Goal: Task Accomplishment & Management: Complete application form

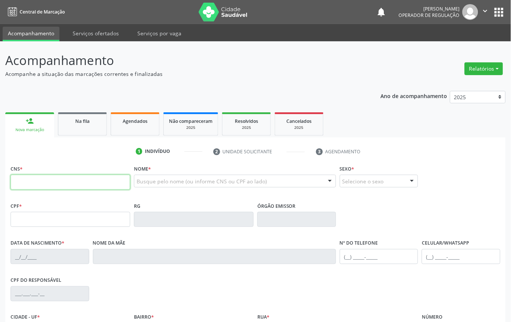
click at [117, 180] on input "text" at bounding box center [71, 182] width 120 height 15
type input "704 8020 2095 5946"
type input "013.827.824-54"
type input "06[DATE]"
type input "[PERSON_NAME]"
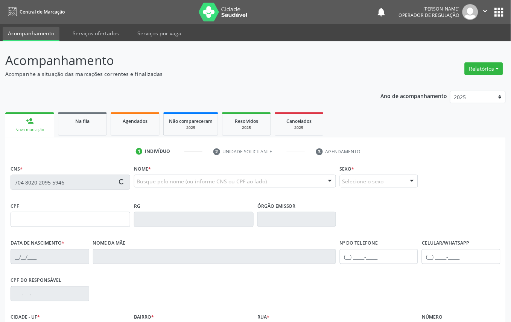
type input "[PHONE_NUMBER]"
type input "100"
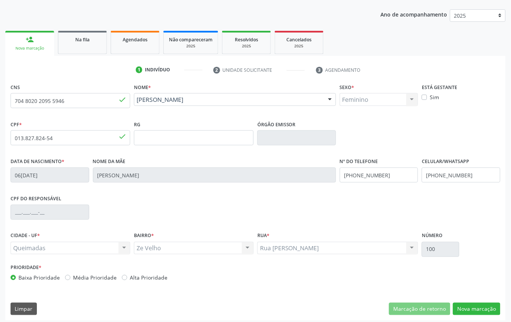
scroll to position [85, 0]
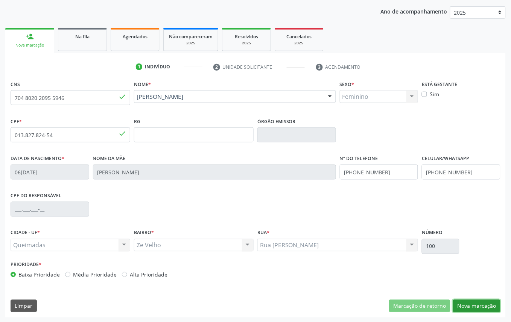
click at [474, 311] on button "Nova marcação" at bounding box center [476, 306] width 47 height 13
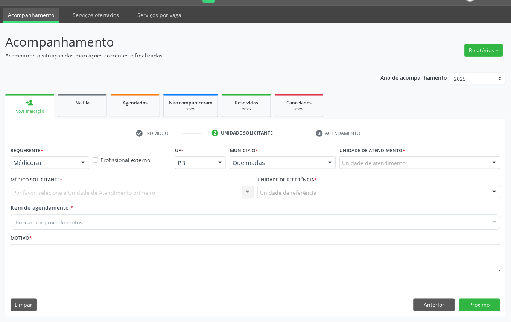
scroll to position [18, 0]
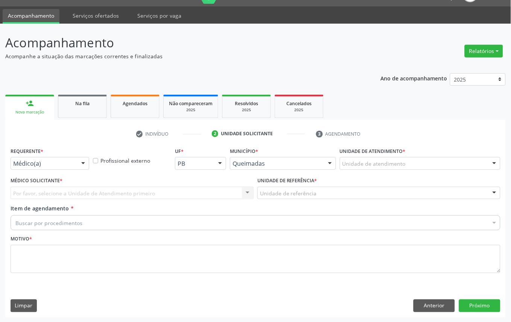
drag, startPoint x: 57, startPoint y: 166, endPoint x: 60, endPoint y: 189, distance: 23.2
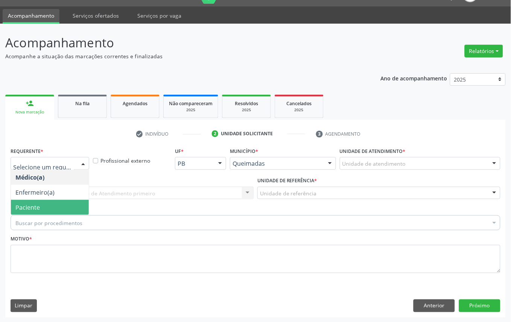
click at [60, 202] on span "Paciente" at bounding box center [50, 207] width 78 height 15
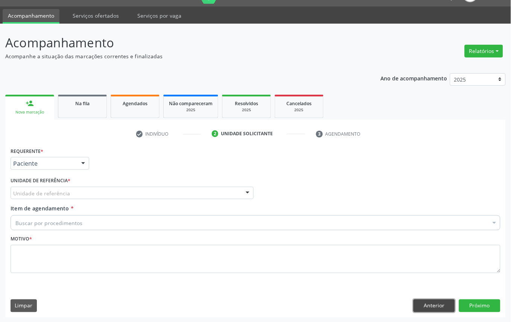
click at [424, 305] on button "Anterior" at bounding box center [433, 306] width 41 height 13
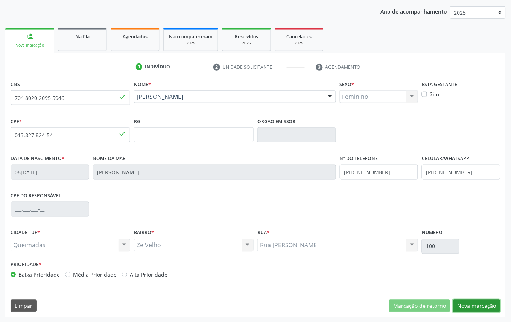
click at [474, 304] on button "Nova marcação" at bounding box center [476, 306] width 47 height 13
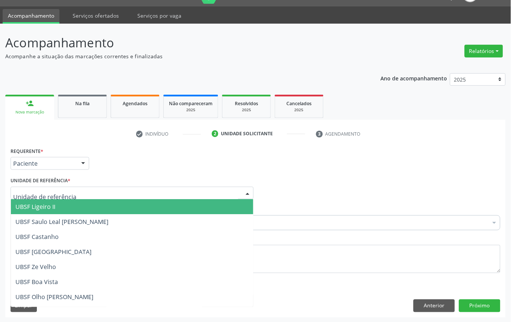
click at [36, 197] on div at bounding box center [132, 193] width 243 height 13
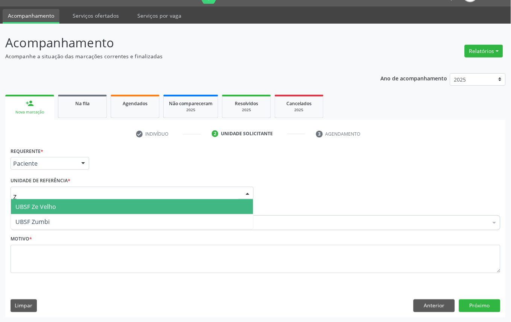
type input "ZE"
click at [36, 204] on span "UBSF Ze Velho" at bounding box center [35, 207] width 41 height 8
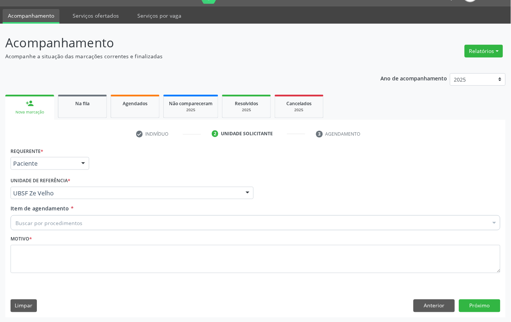
paste input "OFTALMOLOGISTA"
type input "OFTALMOLOGISTA"
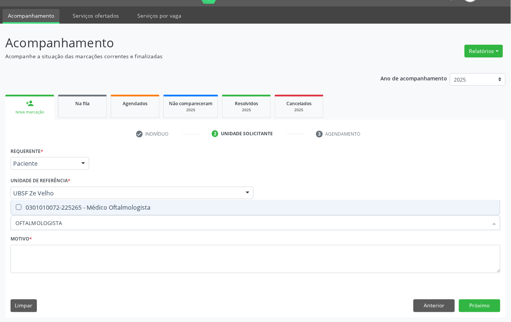
click at [54, 212] on span "0301010072-225265 - Médico Oftalmologista" at bounding box center [255, 207] width 489 height 15
checkbox Oftalmologista "true"
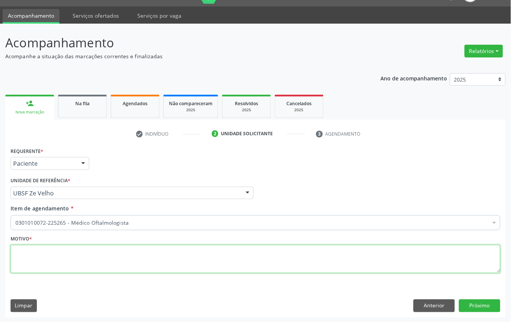
paste textarea "CONSULTA 06/2025"
click at [134, 255] on textarea at bounding box center [256, 259] width 490 height 29
type textarea "CONSULTA 06/2025"
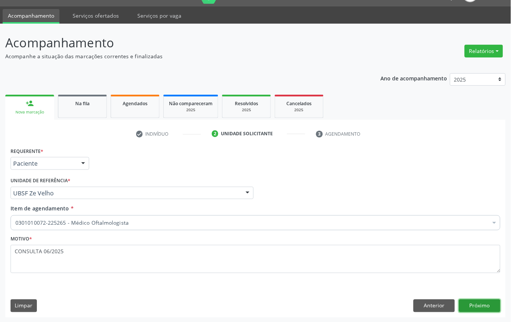
click at [471, 305] on button "Próximo" at bounding box center [479, 306] width 41 height 13
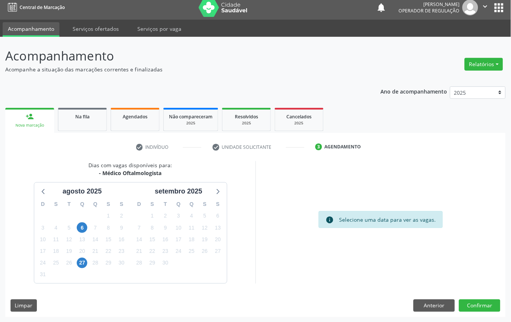
click at [164, 234] on div "16" at bounding box center [165, 240] width 11 height 12
click at [166, 234] on div "16" at bounding box center [165, 240] width 11 height 12
drag, startPoint x: 166, startPoint y: 238, endPoint x: 362, endPoint y: 298, distance: 205.6
click at [168, 239] on span "16" at bounding box center [165, 239] width 11 height 11
click at [472, 302] on button "Confirmar" at bounding box center [479, 306] width 41 height 13
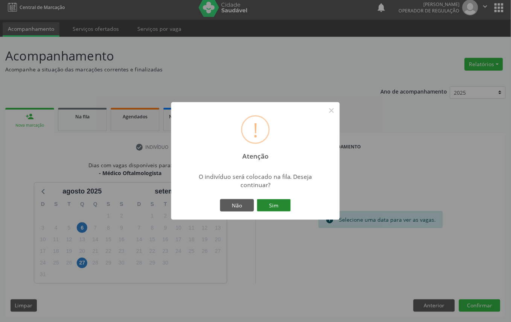
click at [264, 209] on button "Sim" at bounding box center [274, 205] width 34 height 13
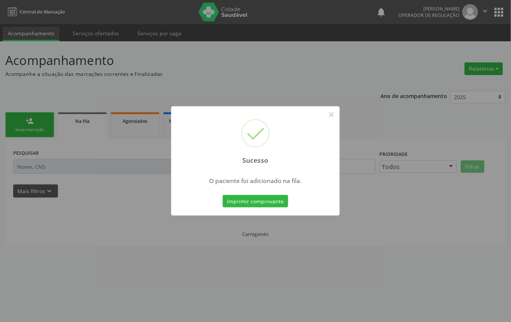
scroll to position [0, 0]
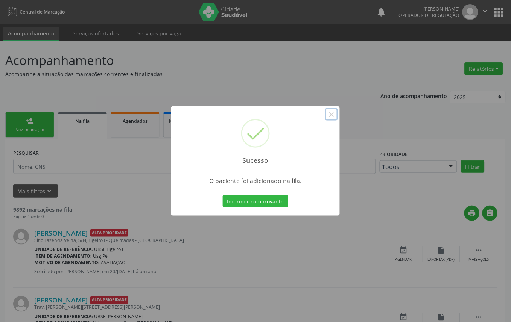
drag, startPoint x: 332, startPoint y: 118, endPoint x: 122, endPoint y: 92, distance: 211.3
click at [320, 113] on div "Sucesso ×" at bounding box center [255, 138] width 168 height 65
click at [331, 116] on button "×" at bounding box center [331, 114] width 13 height 13
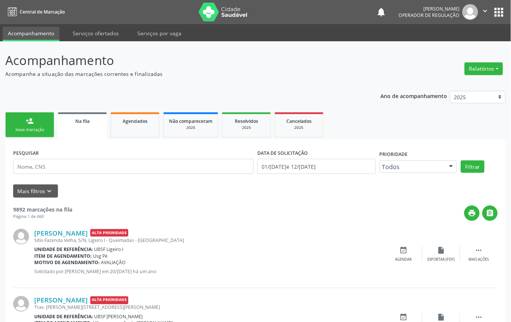
click at [26, 114] on link "person_add Nova marcação" at bounding box center [29, 124] width 49 height 25
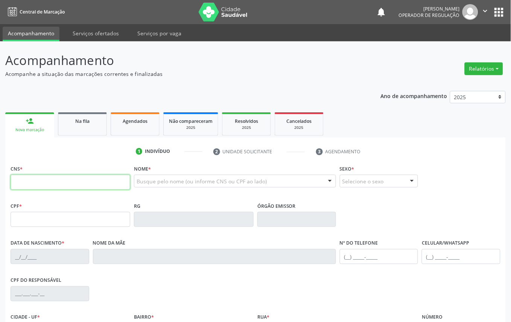
click at [74, 187] on input "text" at bounding box center [71, 182] width 120 height 15
type input "700 6029 7993 2069"
type input "092.415.334-20"
type input "10/[DATE]"
type input "[PERSON_NAME]"
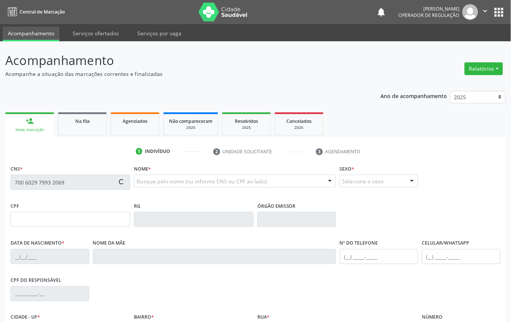
type input "[PHONE_NUMBER]"
type input "S/N"
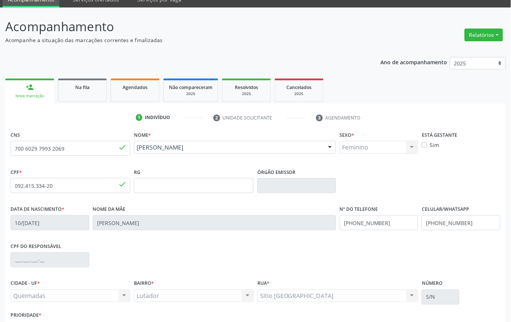
scroll to position [85, 0]
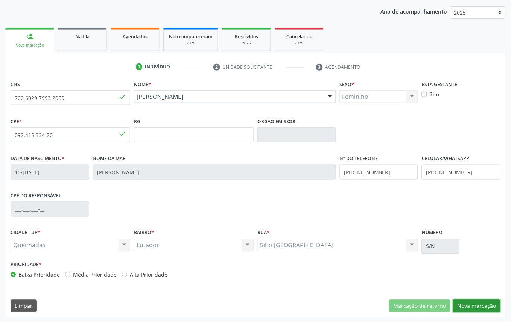
click at [474, 306] on button "Nova marcação" at bounding box center [476, 306] width 47 height 13
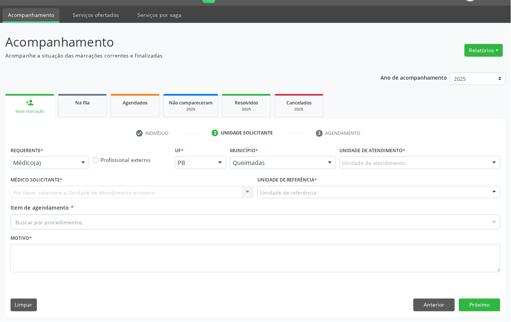
scroll to position [18, 0]
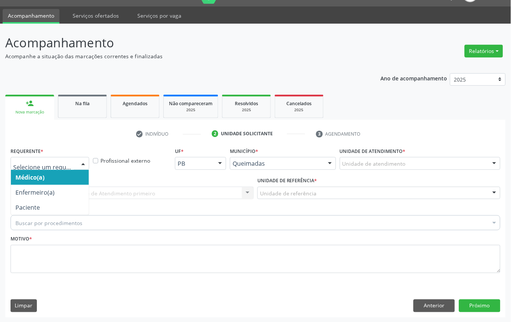
click at [34, 157] on div at bounding box center [50, 163] width 79 height 13
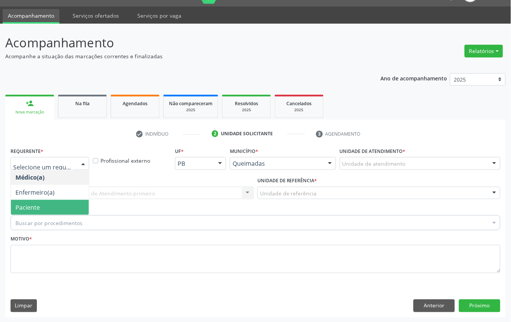
click at [34, 204] on span "Paciente" at bounding box center [27, 207] width 24 height 8
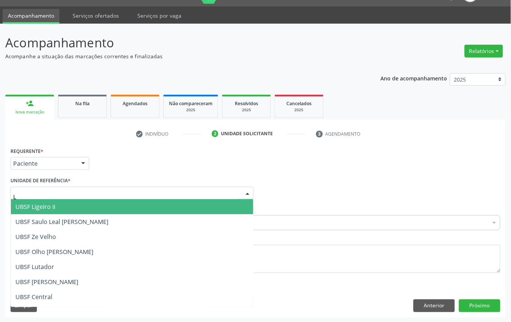
type input "LU"
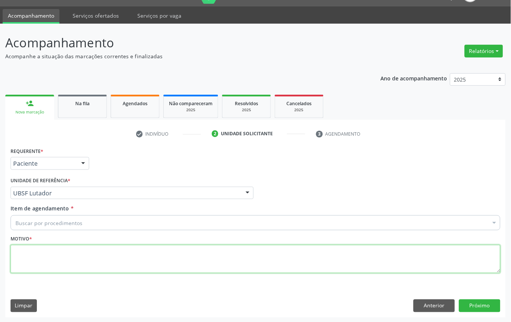
click at [37, 256] on textarea at bounding box center [256, 259] width 490 height 29
paste textarea "CONSULTA 06/2025"
type textarea "CONSULTA 06/2025"
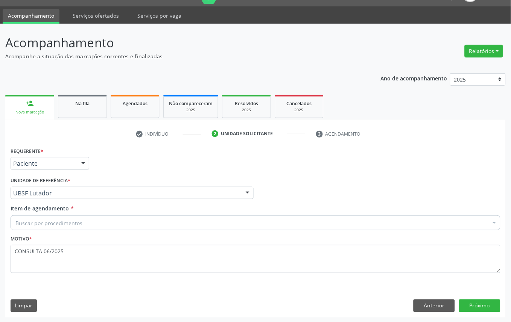
click at [126, 218] on div "Buscar por procedimentos" at bounding box center [256, 222] width 490 height 15
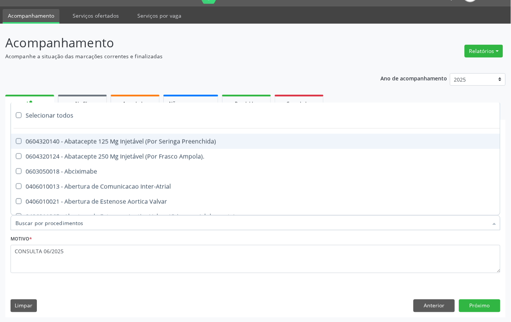
type input "V"
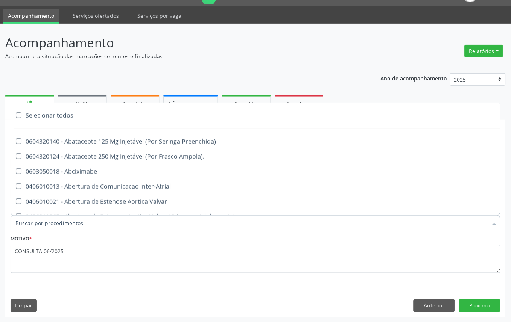
paste input "OFTALMOLOGISTA"
type input "OFTALMOLOGISTA"
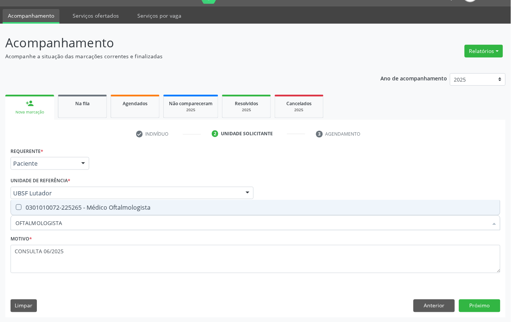
click at [140, 208] on div "0301010072-225265 - Médico Oftalmologista" at bounding box center [255, 208] width 480 height 6
checkbox Oftalmologista "true"
click at [472, 302] on button "Próximo" at bounding box center [479, 306] width 41 height 13
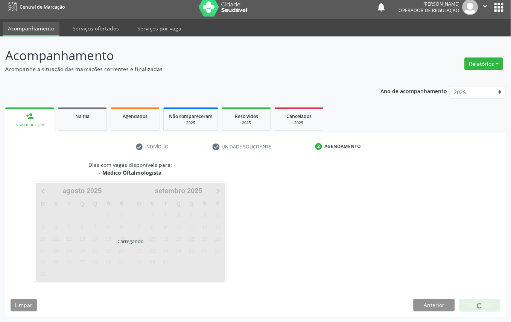
scroll to position [5, 0]
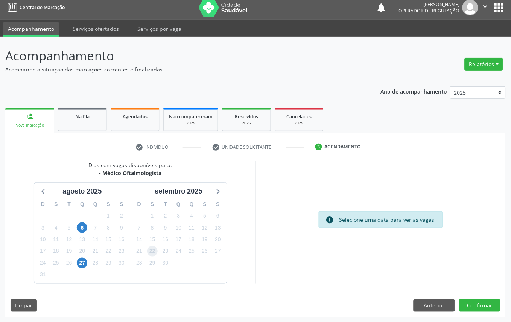
drag, startPoint x: 157, startPoint y: 249, endPoint x: 213, endPoint y: 271, distance: 60.5
click at [157, 250] on span "22" at bounding box center [152, 251] width 11 height 11
click at [482, 306] on button "Confirmar" at bounding box center [479, 306] width 41 height 13
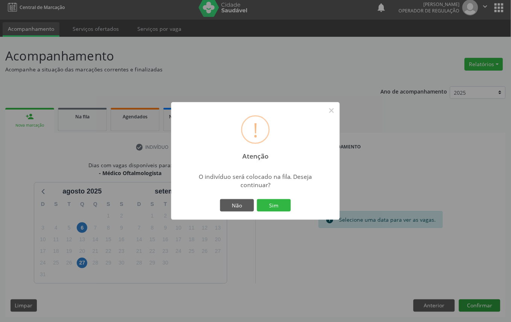
click at [257, 199] on button "Sim" at bounding box center [274, 205] width 34 height 13
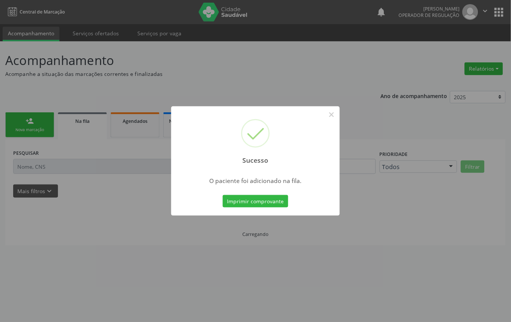
scroll to position [0, 0]
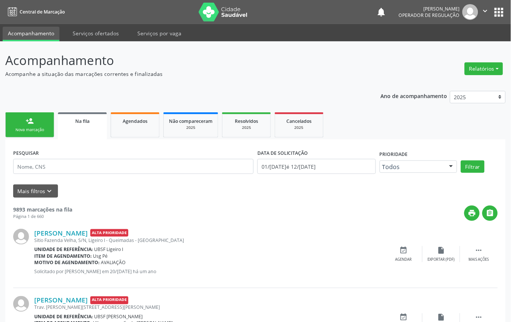
click at [44, 129] on div "Nova marcação" at bounding box center [30, 130] width 38 height 6
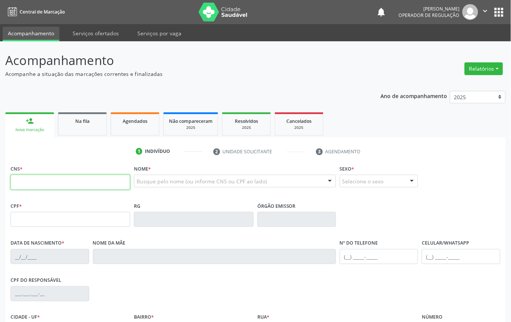
click at [55, 176] on input "text" at bounding box center [71, 182] width 120 height 15
type input "705 0036 4071 1659"
type input "760.914.064-34"
type input "14/[DATE]"
type input "[PERSON_NAME]"
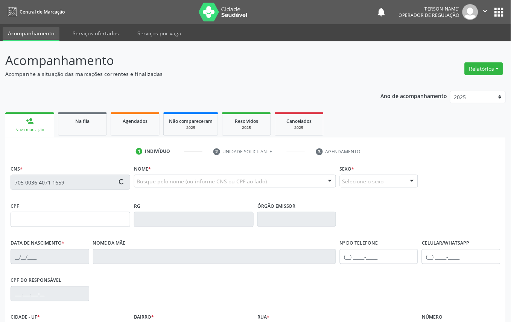
type input "[PHONE_NUMBER]"
type input "21"
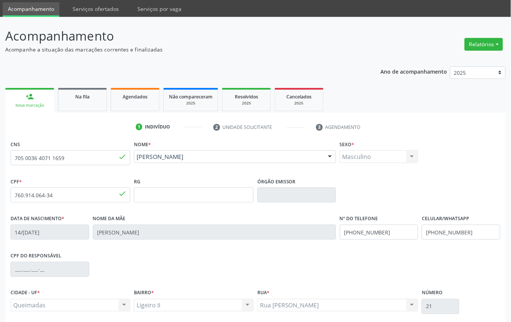
scroll to position [85, 0]
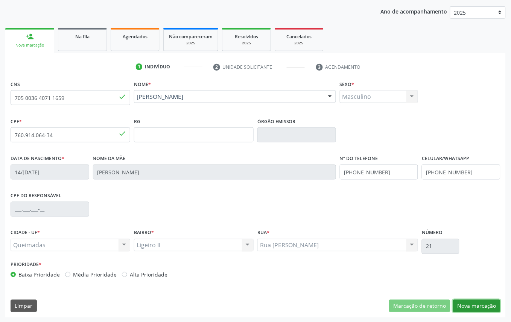
drag, startPoint x: 477, startPoint y: 302, endPoint x: 110, endPoint y: 202, distance: 380.3
click at [471, 301] on button "Nova marcação" at bounding box center [476, 306] width 47 height 13
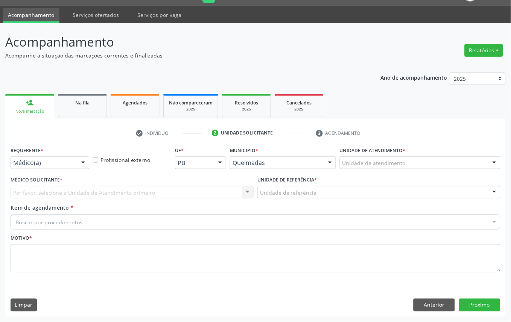
scroll to position [18, 0]
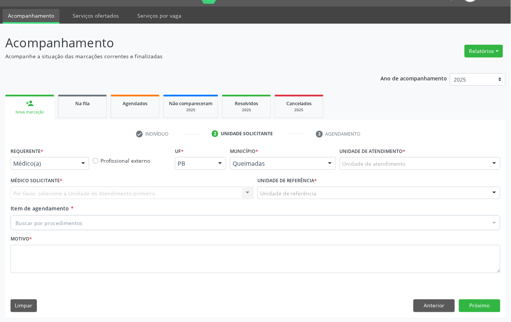
drag, startPoint x: 69, startPoint y: 165, endPoint x: 61, endPoint y: 206, distance: 41.7
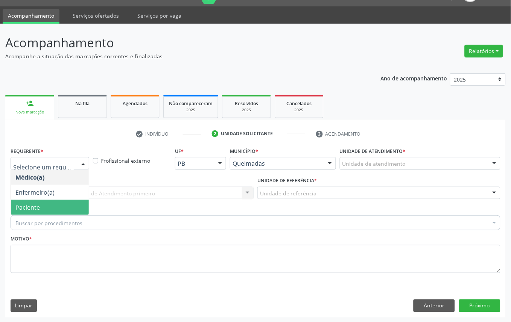
click at [61, 209] on span "Paciente" at bounding box center [50, 207] width 78 height 15
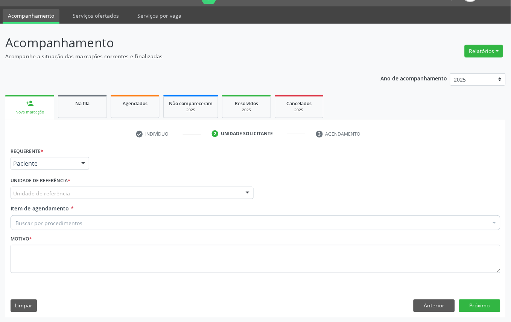
drag, startPoint x: 75, startPoint y: 192, endPoint x: 70, endPoint y: 203, distance: 11.9
click at [76, 192] on div "Unidade de referência" at bounding box center [132, 193] width 243 height 13
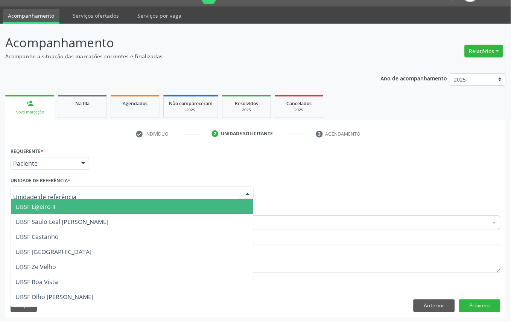
drag, startPoint x: 70, startPoint y: 206, endPoint x: 60, endPoint y: 228, distance: 23.9
click at [70, 207] on span "UBSF Ligeiro II" at bounding box center [132, 206] width 242 height 15
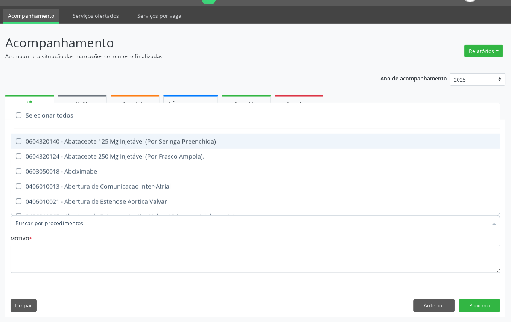
paste input "OFTALMOLOGISTA"
type input "OFTALMOLOGISTA"
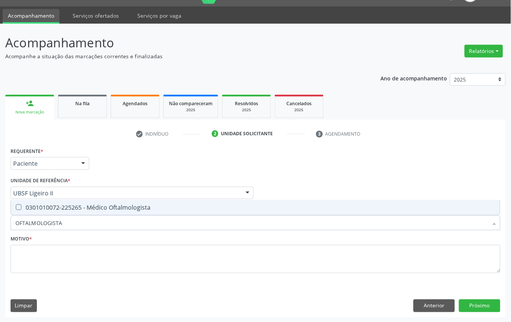
click at [76, 209] on div "0301010072-225265 - Médico Oftalmologista" at bounding box center [255, 208] width 480 height 6
checkbox Oftalmologista "true"
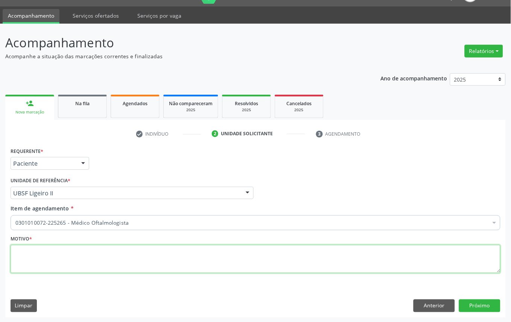
click at [76, 261] on textarea at bounding box center [256, 259] width 490 height 29
paste textarea "CONSULTA 06/2025"
type textarea "CONSULTA 06/2025"
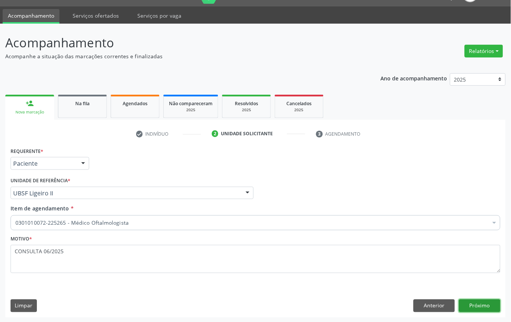
click at [482, 308] on button "Próximo" at bounding box center [479, 306] width 41 height 13
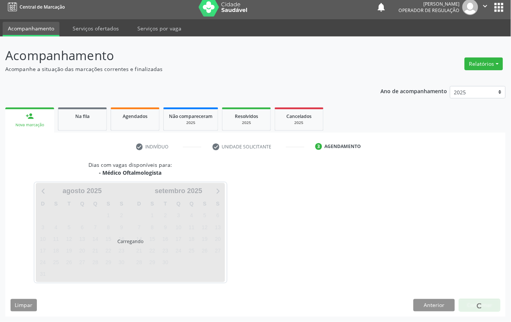
scroll to position [5, 0]
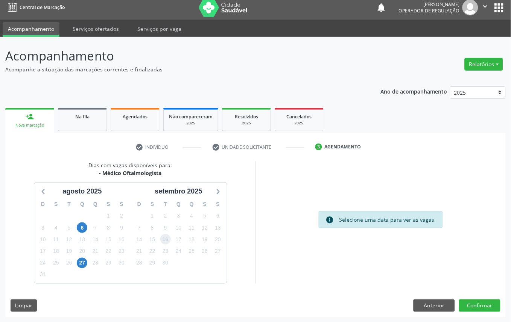
drag, startPoint x: 163, startPoint y: 238, endPoint x: 166, endPoint y: 236, distance: 4.1
click at [162, 238] on span "16" at bounding box center [165, 239] width 11 height 11
click at [480, 308] on button "Confirmar" at bounding box center [479, 306] width 41 height 13
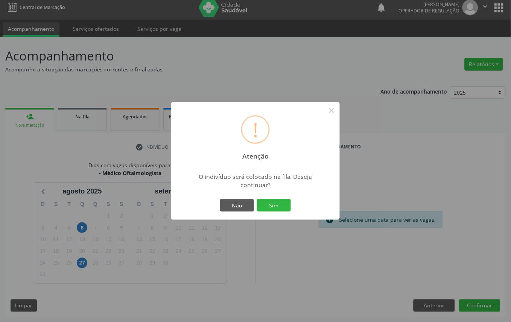
click at [257, 199] on button "Sim" at bounding box center [274, 205] width 34 height 13
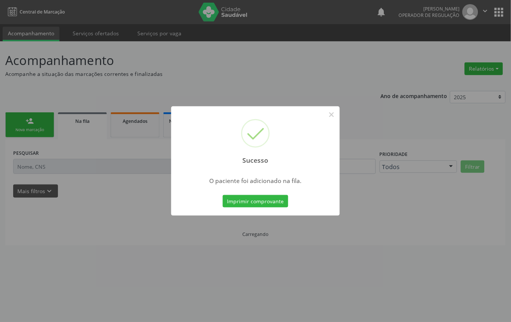
scroll to position [0, 0]
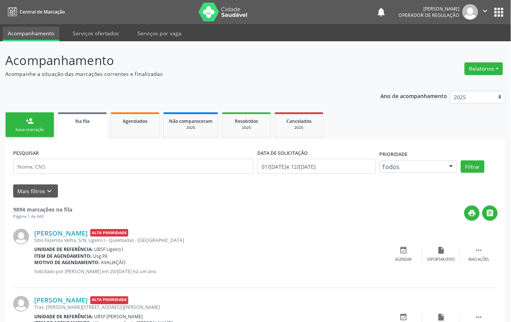
click at [9, 132] on link "person_add Nova marcação" at bounding box center [29, 124] width 49 height 25
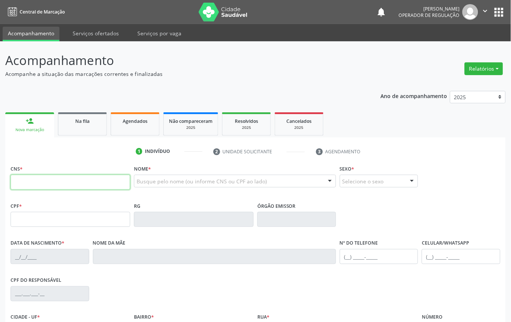
click at [35, 185] on input "text" at bounding box center [71, 182] width 120 height 15
type input "709 6056 8818 9277"
type input "066.792.074-95"
type input "19[DATE]"
type input "[PERSON_NAME]"
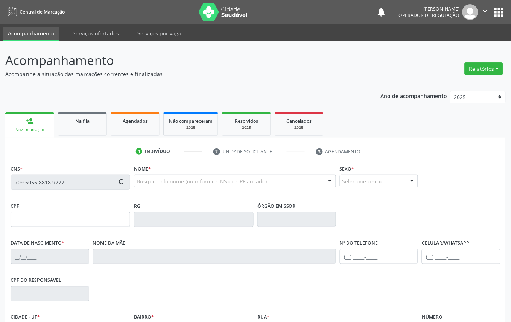
type input "[PHONE_NUMBER]"
type input "25"
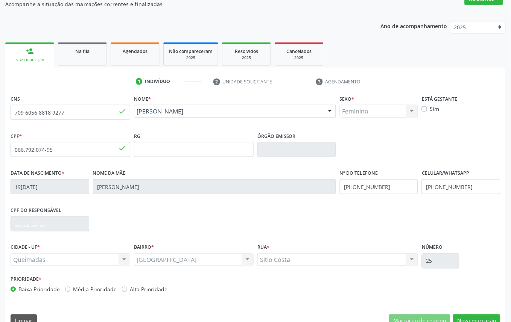
scroll to position [85, 0]
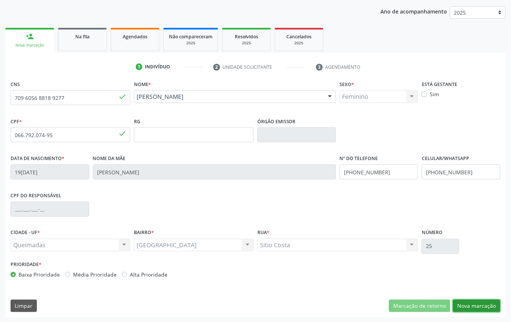
click at [466, 310] on button "Nova marcação" at bounding box center [476, 306] width 47 height 13
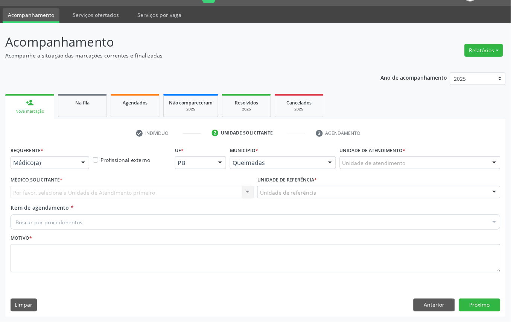
scroll to position [18, 0]
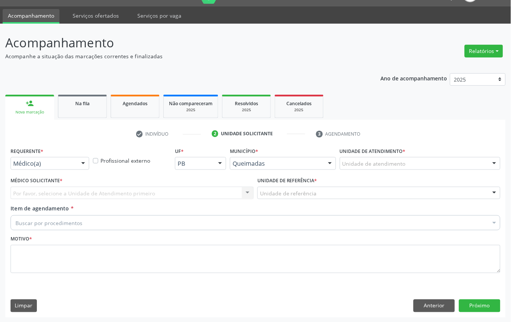
drag, startPoint x: 78, startPoint y: 164, endPoint x: 77, endPoint y: 174, distance: 10.3
click at [78, 164] on div at bounding box center [82, 164] width 11 height 13
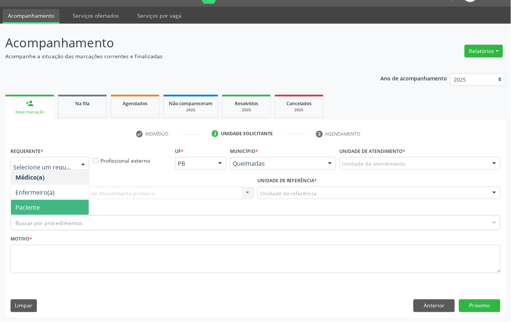
click at [70, 203] on span "Paciente" at bounding box center [50, 207] width 78 height 15
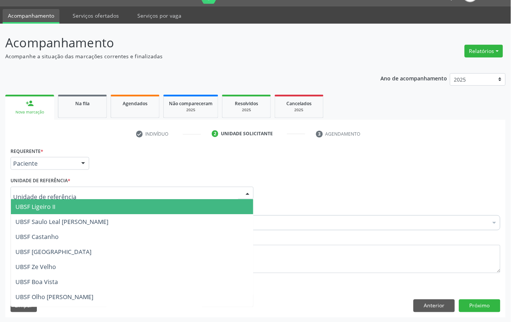
click at [84, 194] on div at bounding box center [132, 193] width 243 height 13
type input "BA"
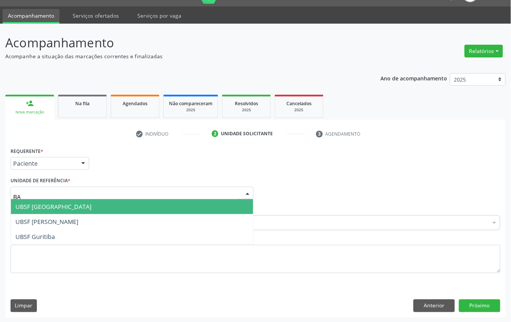
click at [68, 205] on span "UBSF [GEOGRAPHIC_DATA]" at bounding box center [132, 206] width 242 height 15
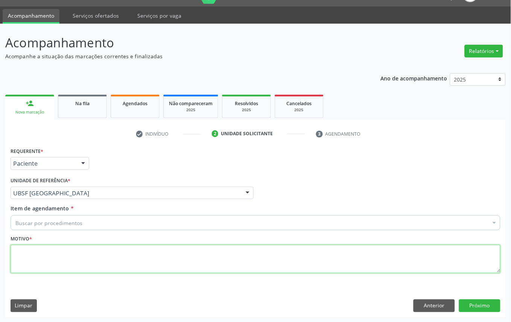
click at [68, 257] on textarea at bounding box center [256, 259] width 490 height 29
paste textarea "CONSULTA 06/2025"
type textarea "CONSULTA 06/2025"
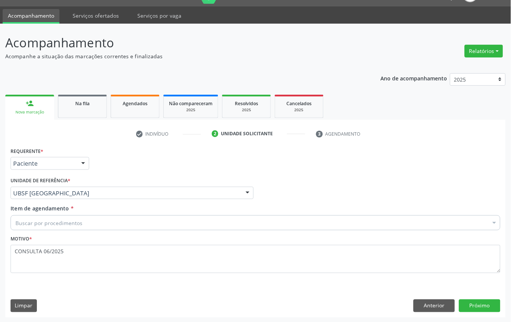
paste input "OFTALMOLOGISTA"
click at [140, 223] on div "Buscar por procedimentos" at bounding box center [256, 222] width 490 height 15
type input "OFTALMOLOGISTA"
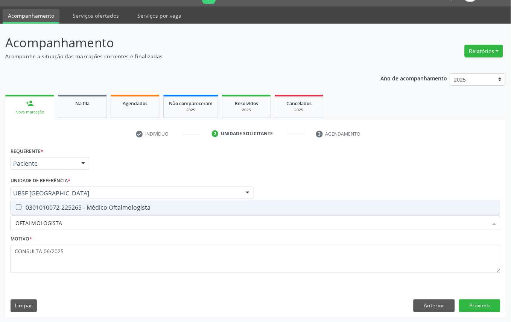
drag, startPoint x: 129, startPoint y: 207, endPoint x: 363, endPoint y: 259, distance: 239.5
click at [129, 207] on div "0301010072-225265 - Médico Oftalmologista" at bounding box center [255, 208] width 480 height 6
checkbox Oftalmologista "true"
click at [482, 302] on button "Próximo" at bounding box center [479, 306] width 41 height 13
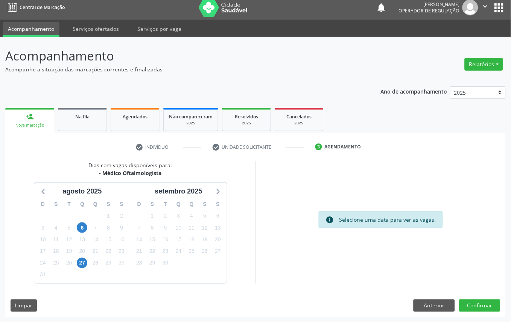
click at [147, 257] on div "29" at bounding box center [152, 263] width 11 height 12
click at [144, 257] on div "28" at bounding box center [139, 263] width 11 height 12
click at [141, 254] on span "21" at bounding box center [139, 251] width 11 height 11
click at [482, 302] on button "Confirmar" at bounding box center [479, 306] width 41 height 13
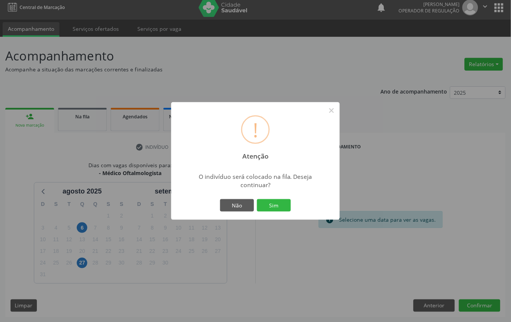
click at [257, 199] on button "Sim" at bounding box center [274, 205] width 34 height 13
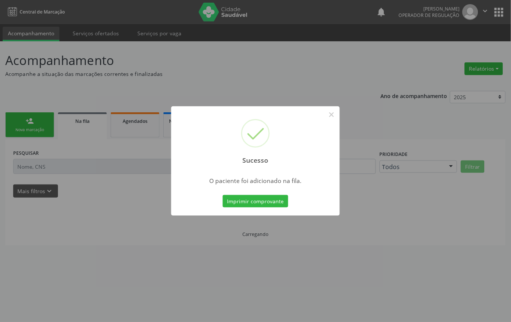
scroll to position [0, 0]
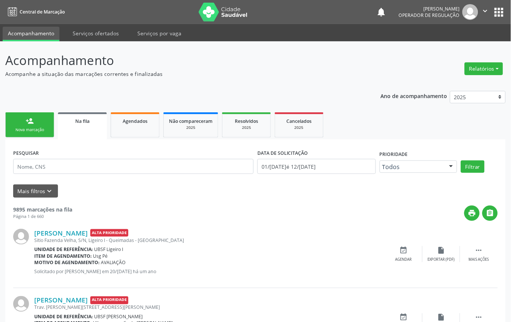
click at [42, 122] on link "person_add Nova marcação" at bounding box center [29, 124] width 49 height 25
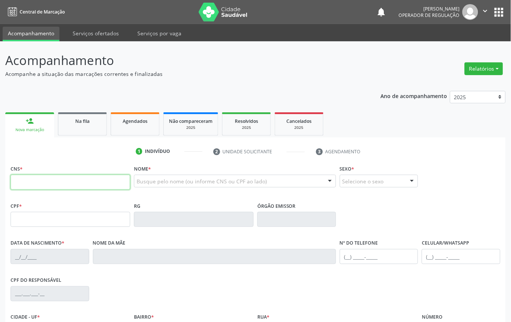
click at [66, 185] on input "text" at bounding box center [71, 182] width 120 height 15
paste input "text"
type input "702 6072 0094 1145"
type input "055.573.764-02"
type input "05[DATE]"
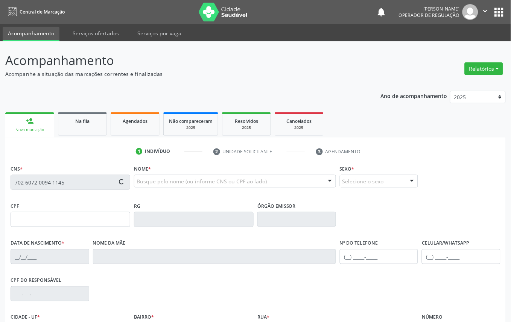
type input "[PERSON_NAME]"
type input "[PHONE_NUMBER]"
type input "081.872.327-06"
type input "32"
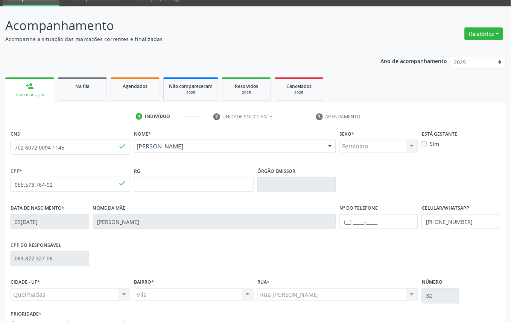
scroll to position [85, 0]
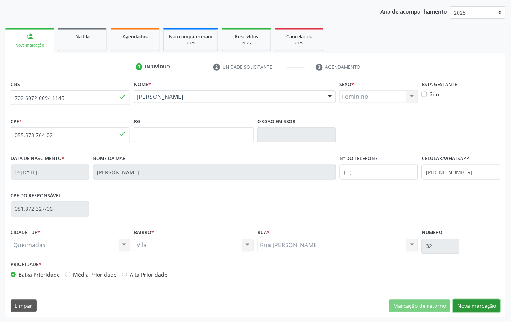
click at [469, 301] on button "Nova marcação" at bounding box center [476, 306] width 47 height 13
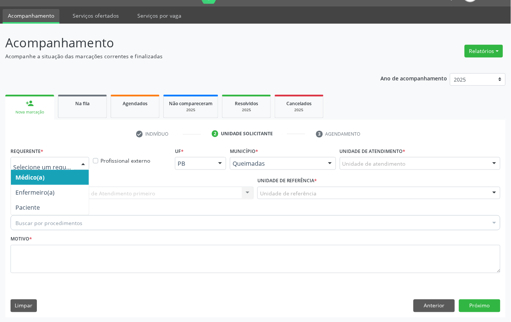
drag, startPoint x: 73, startPoint y: 164, endPoint x: 62, endPoint y: 196, distance: 33.8
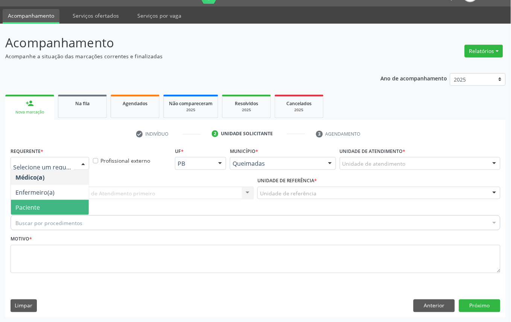
click at [61, 202] on span "Paciente" at bounding box center [50, 207] width 78 height 15
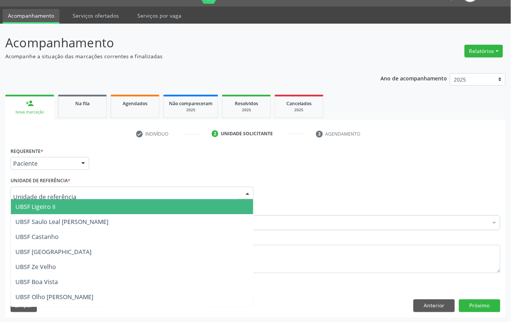
click at [85, 192] on div at bounding box center [132, 193] width 243 height 13
type input "V"
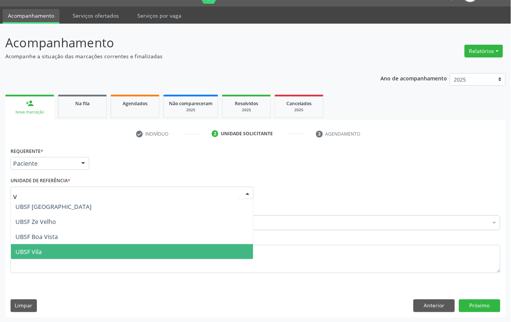
click at [76, 244] on span "UBSF Vila" at bounding box center [132, 251] width 242 height 15
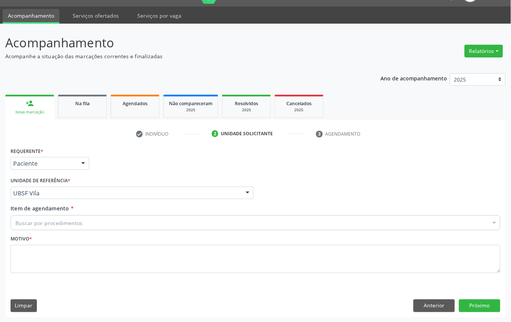
click at [80, 229] on div "Buscar por procedimentos" at bounding box center [256, 222] width 490 height 15
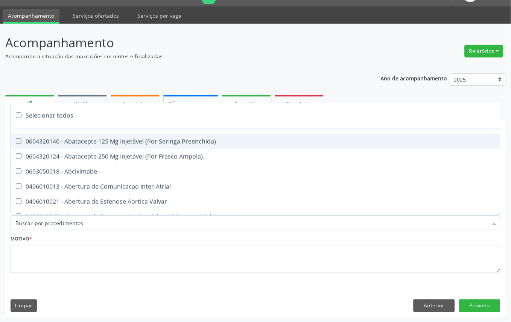
paste input "OFTALMOLOGISTA"
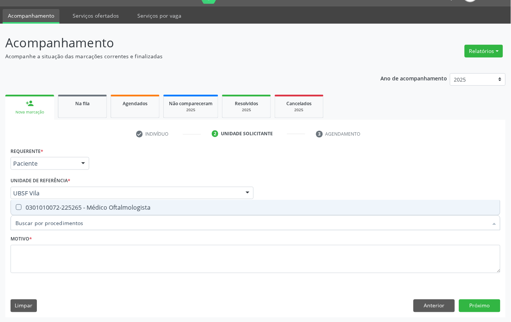
type input "OFTALMOLOGISTA"
drag, startPoint x: 92, startPoint y: 204, endPoint x: 181, endPoint y: 277, distance: 115.2
click at [92, 205] on div "0301010072-225265 - Médico Oftalmologista" at bounding box center [255, 208] width 480 height 6
checkbox Oftalmologista "true"
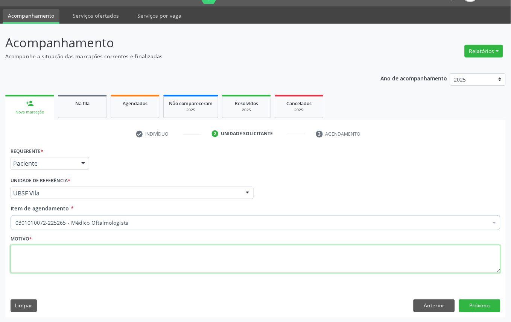
click at [168, 253] on textarea at bounding box center [256, 259] width 490 height 29
paste textarea "CONSULTA 06/2025"
type textarea "CONSULTA 06/2025"
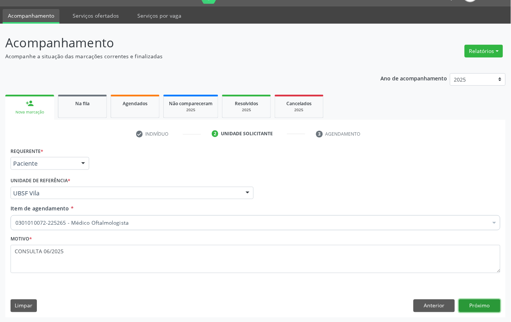
click at [467, 302] on button "Próximo" at bounding box center [479, 306] width 41 height 13
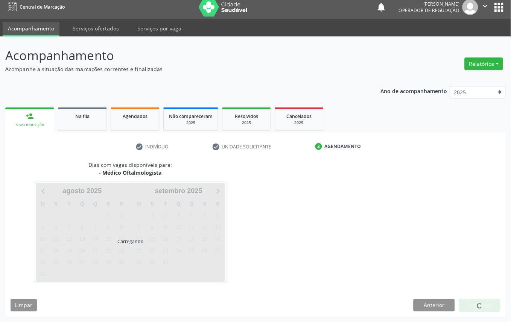
scroll to position [5, 0]
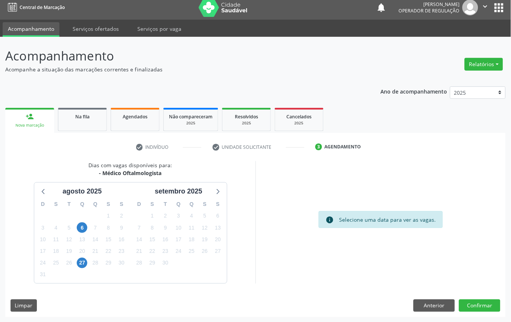
click at [157, 243] on div "15" at bounding box center [152, 240] width 11 height 12
click at [151, 239] on span "15" at bounding box center [152, 239] width 11 height 11
click at [482, 303] on button "Confirmar" at bounding box center [479, 306] width 41 height 13
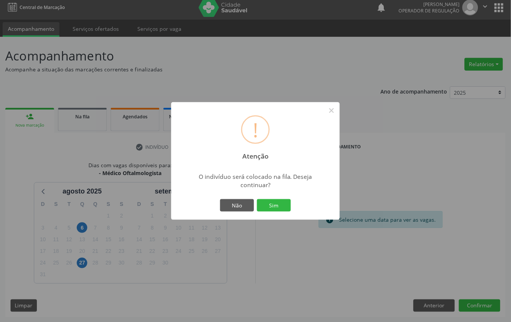
click at [257, 199] on button "Sim" at bounding box center [274, 205] width 34 height 13
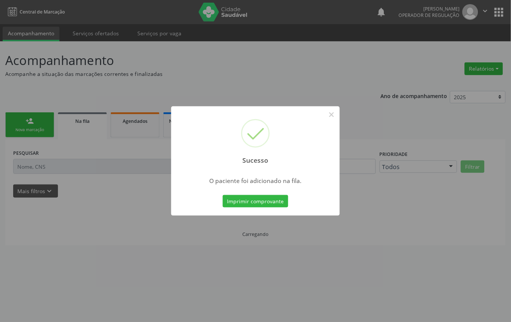
scroll to position [0, 0]
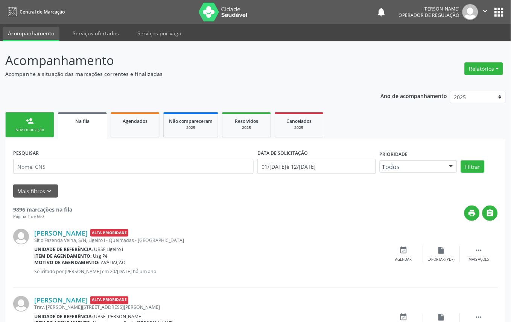
click at [24, 124] on link "person_add Nova marcação" at bounding box center [29, 124] width 49 height 25
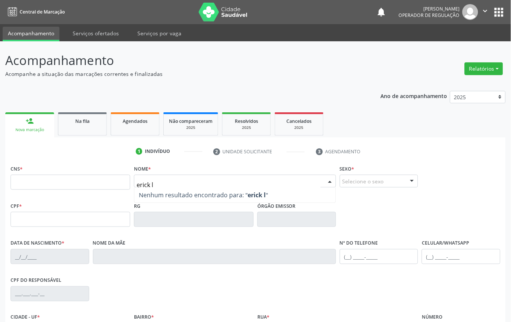
type input "[PERSON_NAME]"
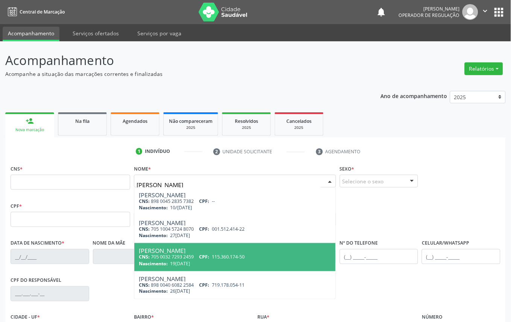
click at [214, 255] on span "115.360.174-50" at bounding box center [228, 257] width 33 height 6
type input "705 0032 7293 2459"
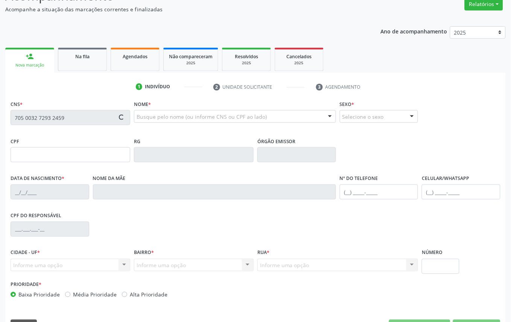
scroll to position [85, 0]
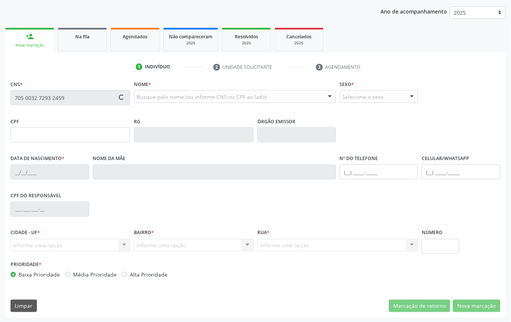
type input "115.360.174-50"
type input "19[DATE]"
type input "[PERSON_NAME]"
type input "[PHONE_NUMBER]"
type input "021.103.497-51"
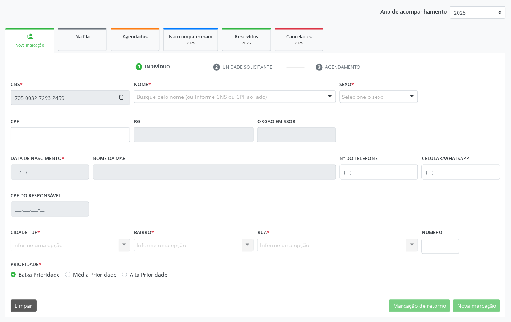
type input "84"
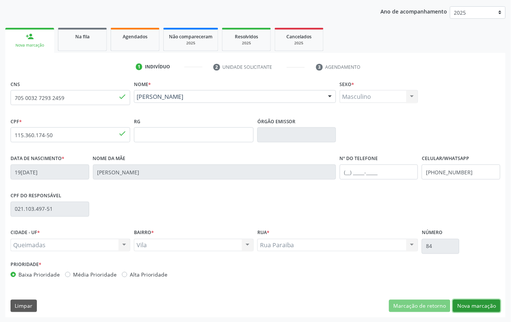
click at [482, 304] on button "Nova marcação" at bounding box center [476, 306] width 47 height 13
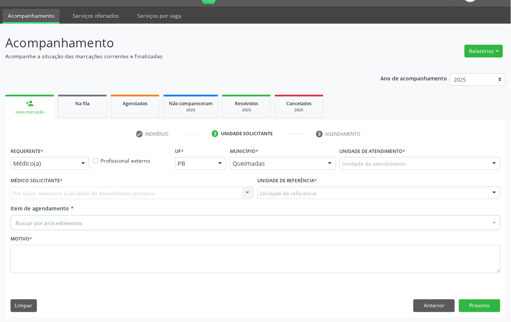
drag, startPoint x: 48, startPoint y: 164, endPoint x: 51, endPoint y: 211, distance: 47.1
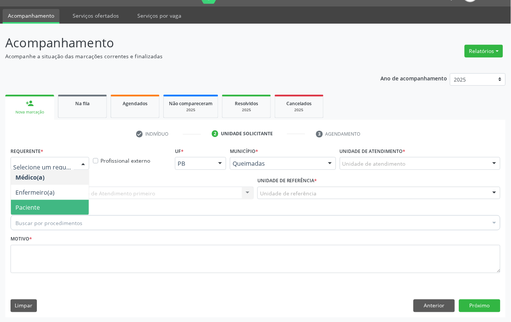
click at [49, 205] on span "Paciente" at bounding box center [50, 207] width 78 height 15
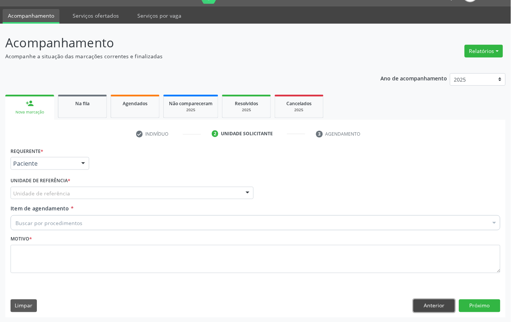
click at [423, 303] on button "Anterior" at bounding box center [433, 306] width 41 height 13
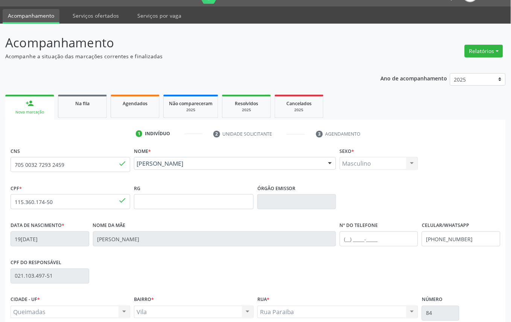
scroll to position [85, 0]
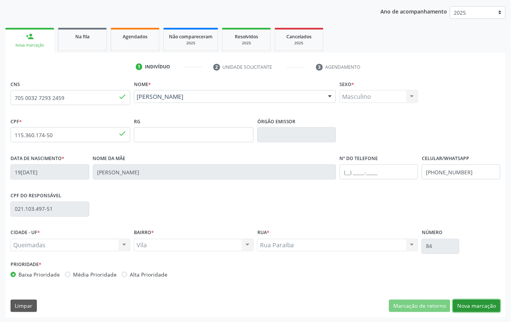
click at [482, 309] on button "Nova marcação" at bounding box center [476, 306] width 47 height 13
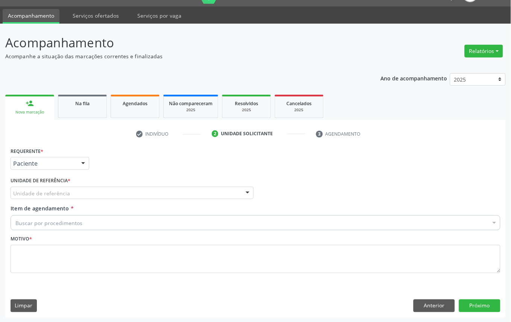
click at [58, 202] on div "Unidade de referência * Unidade de referência UBSF Ligeiro II UBSF Saulo Leal […" at bounding box center [132, 189] width 247 height 29
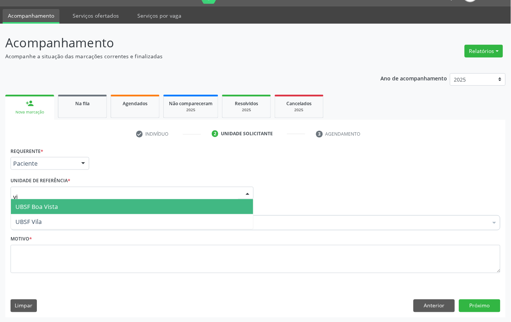
type input "vil"
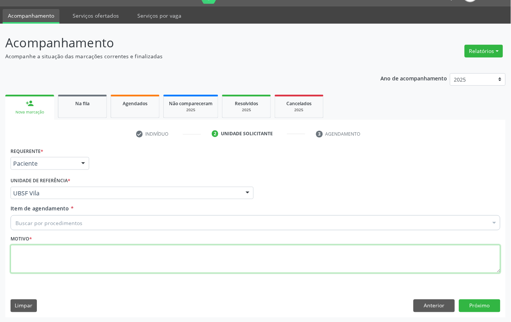
click at [68, 253] on textarea at bounding box center [256, 259] width 490 height 29
paste textarea "CONSULTA 06/2025"
type textarea "CONSULTA 06/2025"
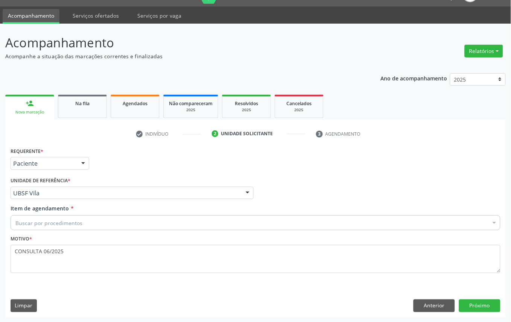
click at [141, 223] on div "Buscar por procedimentos" at bounding box center [256, 222] width 490 height 15
paste input "OFTALMOLOGISTA"
type input "OFTALMOLOGISTA"
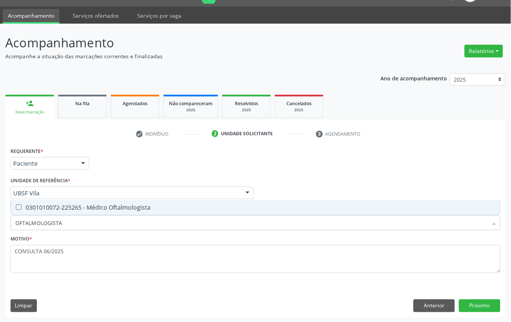
click at [130, 202] on span "0301010072-225265 - Médico Oftalmologista" at bounding box center [255, 207] width 489 height 15
checkbox Oftalmologista "true"
click at [482, 307] on button "Próximo" at bounding box center [479, 306] width 41 height 13
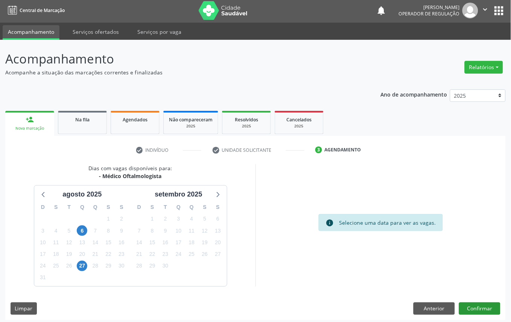
scroll to position [0, 0]
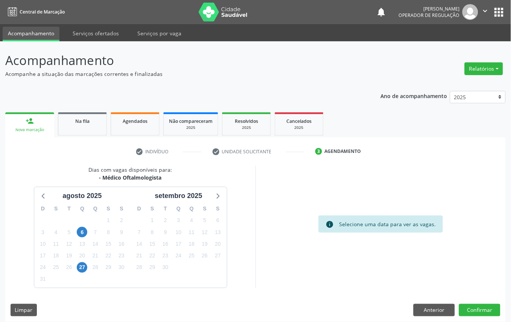
click at [202, 225] on div "5" at bounding box center [204, 221] width 11 height 12
click at [204, 224] on span "5" at bounding box center [204, 220] width 11 height 11
click at [478, 312] on button "Confirmar" at bounding box center [479, 310] width 41 height 13
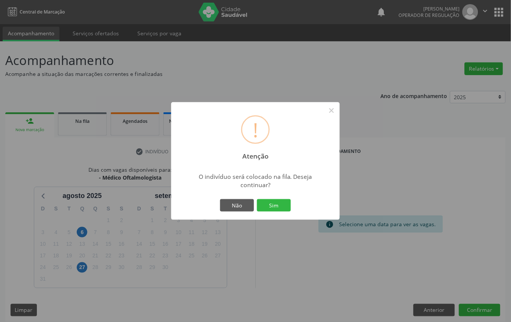
click at [257, 199] on button "Sim" at bounding box center [274, 205] width 34 height 13
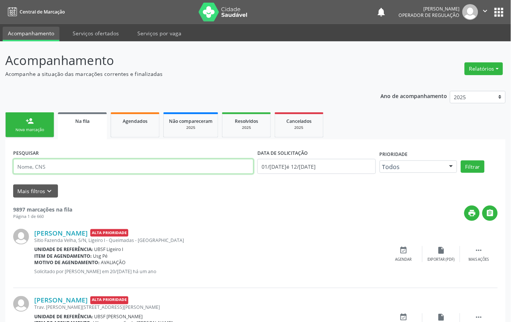
click at [144, 167] on input "text" at bounding box center [133, 166] width 240 height 15
click at [461, 161] on button "Filtrar" at bounding box center [473, 167] width 24 height 13
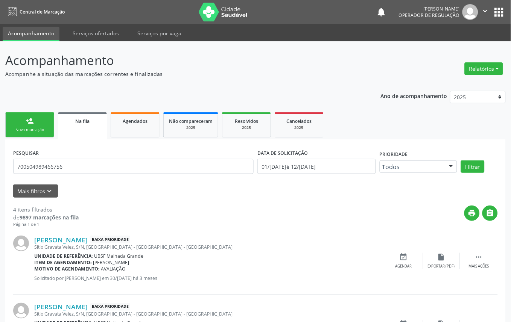
click at [41, 179] on form "PESQUISAR 700504989466756 DATA DE SOLICITAÇÃO 01/[DATE]é 12/[DATE] Prioridade T…" at bounding box center [255, 172] width 484 height 50
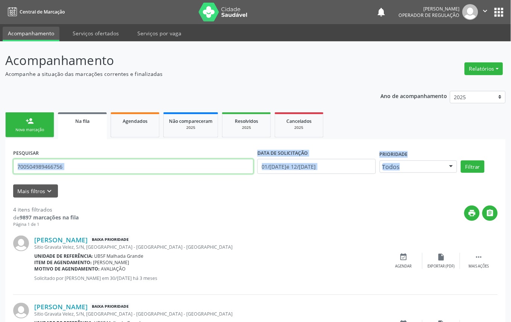
click at [41, 171] on input "700504989466756" at bounding box center [133, 166] width 240 height 15
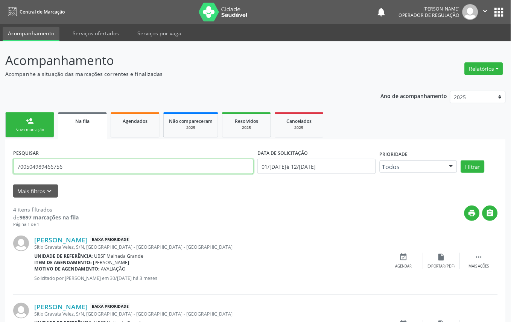
drag, startPoint x: 40, startPoint y: 171, endPoint x: 77, endPoint y: 194, distance: 42.9
click at [40, 172] on input "700504989466756" at bounding box center [133, 166] width 240 height 15
click at [461, 161] on button "Filtrar" at bounding box center [473, 167] width 24 height 13
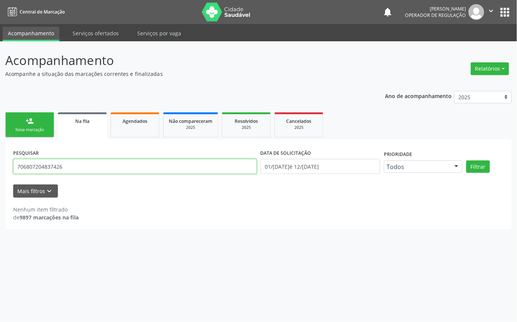
click at [208, 162] on input "706807204837426" at bounding box center [135, 166] width 244 height 15
click at [466, 161] on button "Filtrar" at bounding box center [478, 167] width 24 height 13
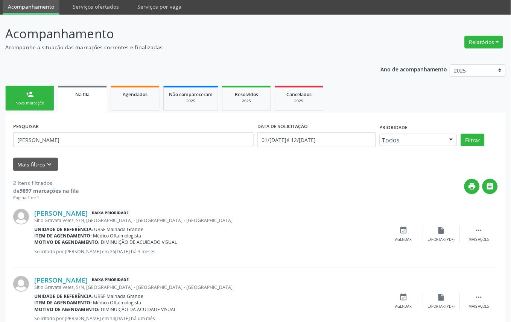
scroll to position [42, 0]
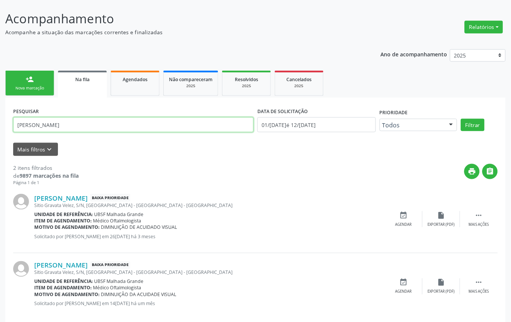
click at [93, 125] on input "[PERSON_NAME]" at bounding box center [133, 124] width 240 height 15
type input "[PERSON_NAME]"
click at [461, 119] on button "Filtrar" at bounding box center [473, 125] width 24 height 13
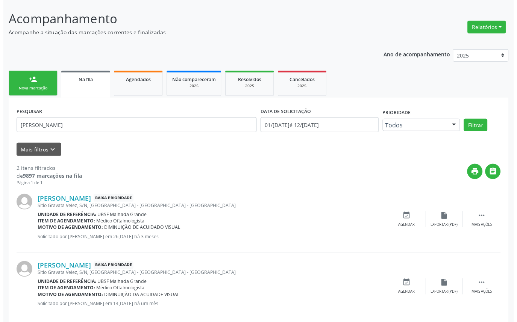
scroll to position [0, 0]
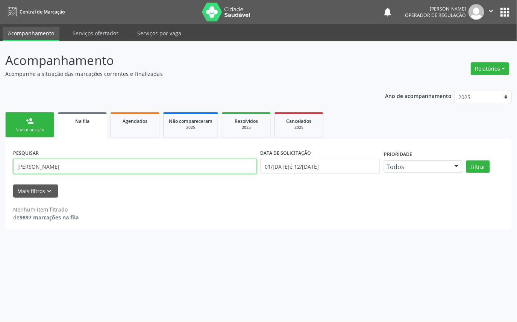
click at [77, 172] on input "[PERSON_NAME]" at bounding box center [135, 166] width 244 height 15
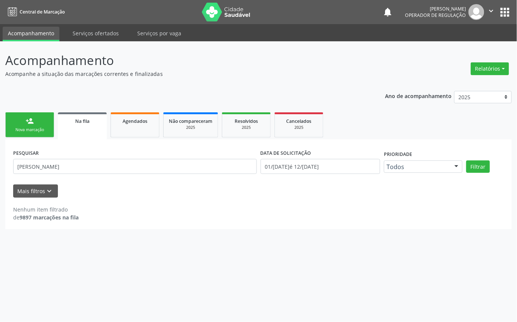
click at [482, 9] on button "apps" at bounding box center [505, 12] width 13 height 13
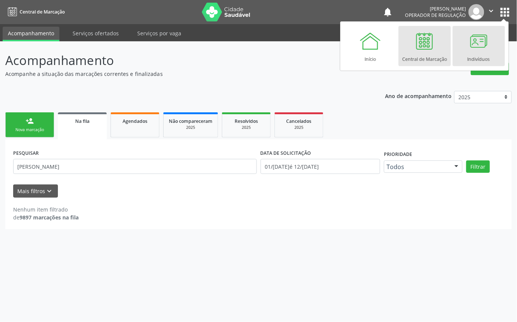
click at [473, 39] on div at bounding box center [478, 41] width 23 height 23
